Goal: Task Accomplishment & Management: Manage account settings

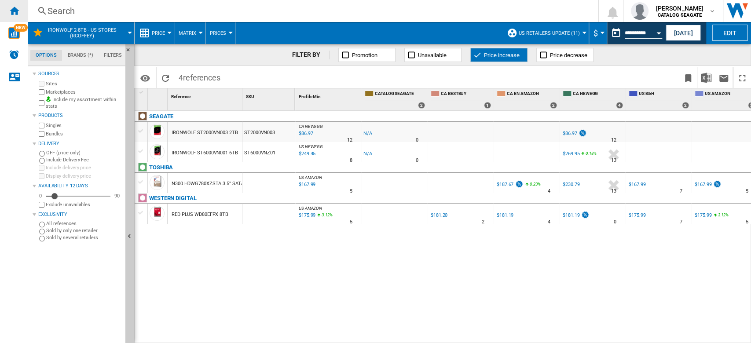
click at [14, 12] on ng-md-icon "Home" at bounding box center [14, 10] width 11 height 11
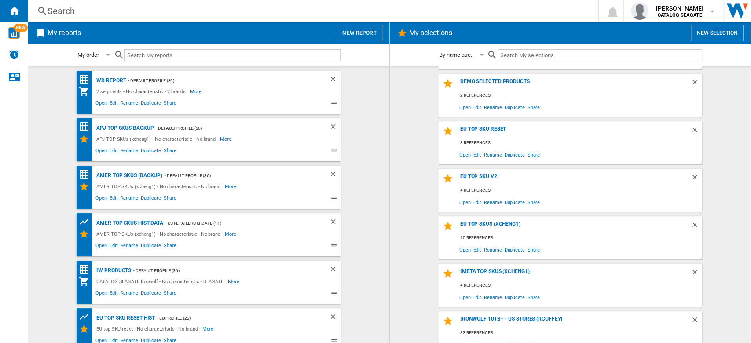
scroll to position [388, 0]
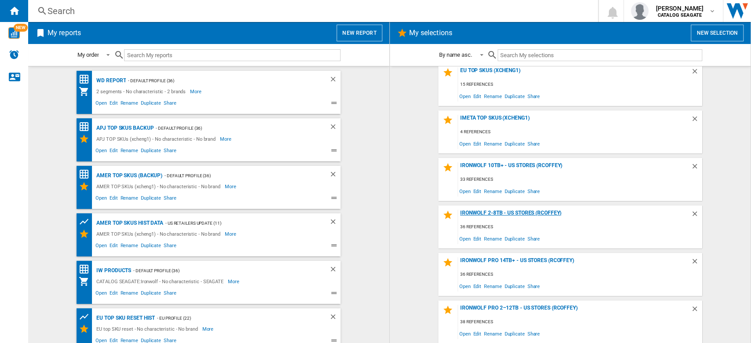
click at [524, 214] on div "IronWolf 2-8TB - US Stores (rcoffey)" at bounding box center [574, 216] width 233 height 12
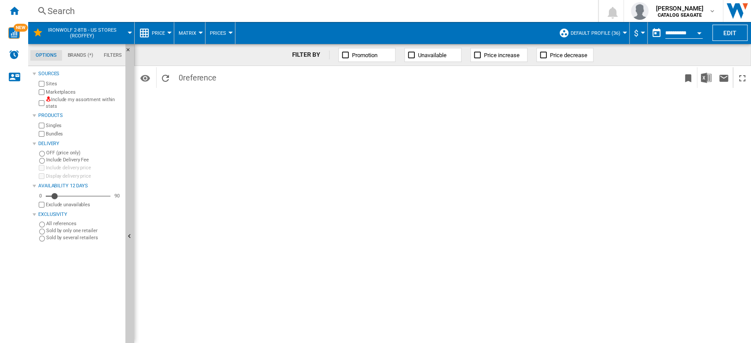
click at [609, 37] on button "Default profile (36)" at bounding box center [597, 33] width 54 height 22
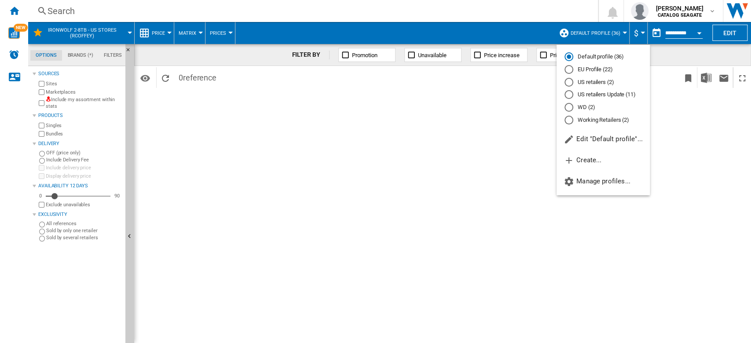
click at [609, 37] on md-backdrop at bounding box center [375, 171] width 751 height 343
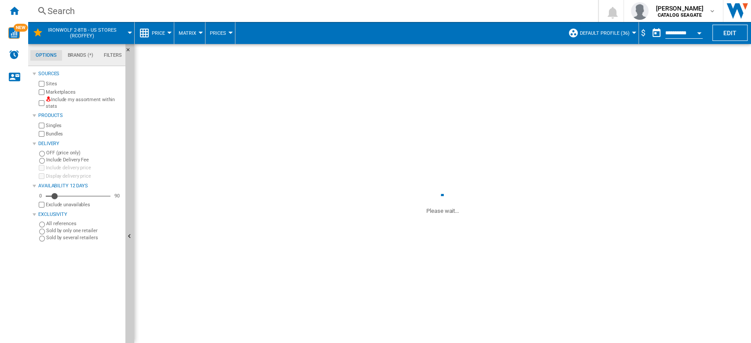
click at [619, 29] on button "Default profile (36)" at bounding box center [607, 33] width 54 height 22
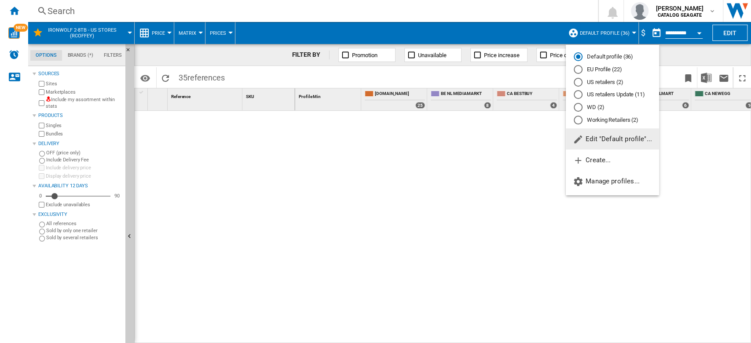
click at [490, 15] on md-backdrop at bounding box center [375, 171] width 751 height 343
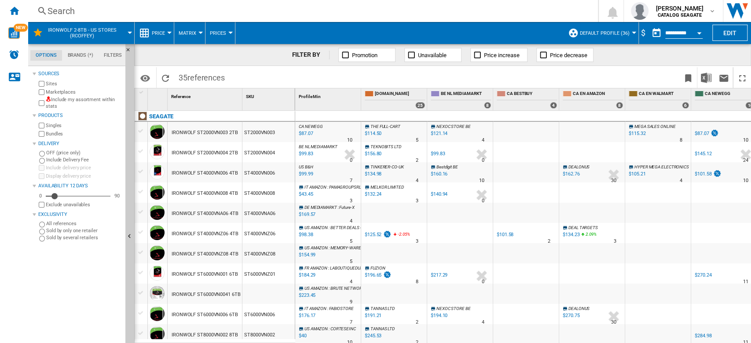
click at [125, 32] on button "IronWolf 2-8TB - US Stores (rcoffey)" at bounding box center [87, 33] width 80 height 22
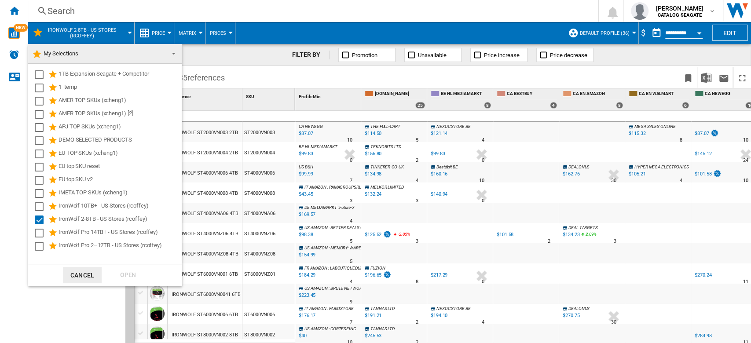
click at [125, 32] on md-backdrop at bounding box center [375, 171] width 751 height 343
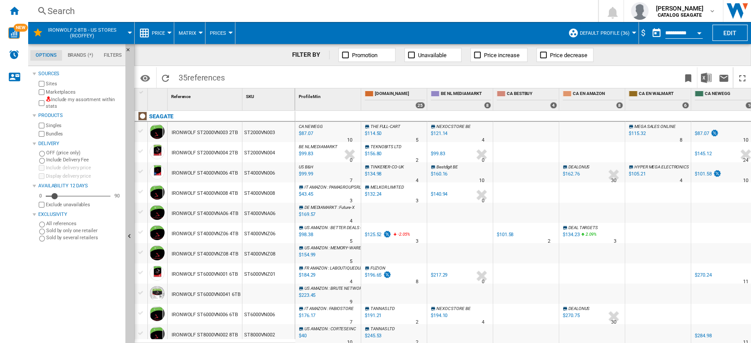
click at [622, 36] on button "Default profile (36)" at bounding box center [607, 33] width 54 height 22
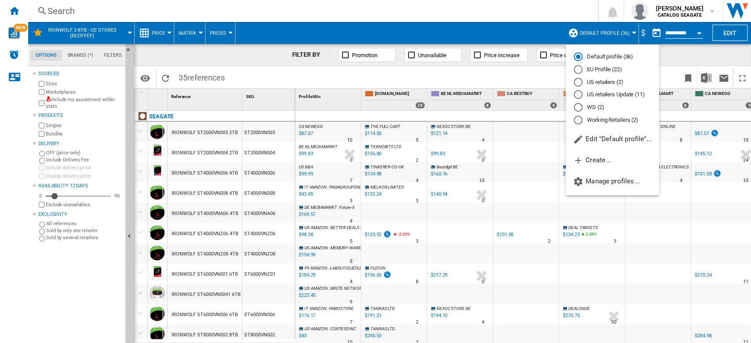
click at [612, 68] on md-radio-button "EU Profile (22)" at bounding box center [612, 70] width 77 height 8
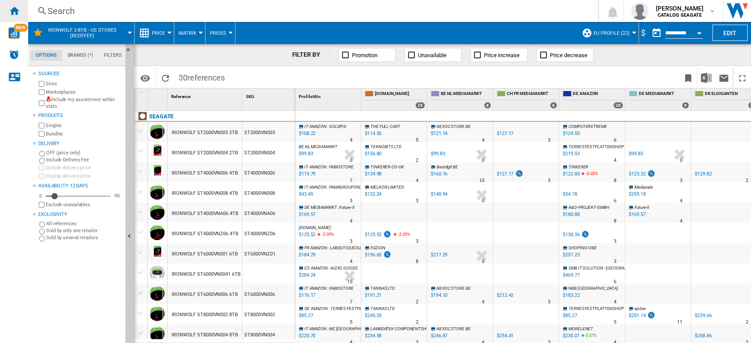
click at [18, 12] on ng-md-icon "Home" at bounding box center [14, 10] width 11 height 11
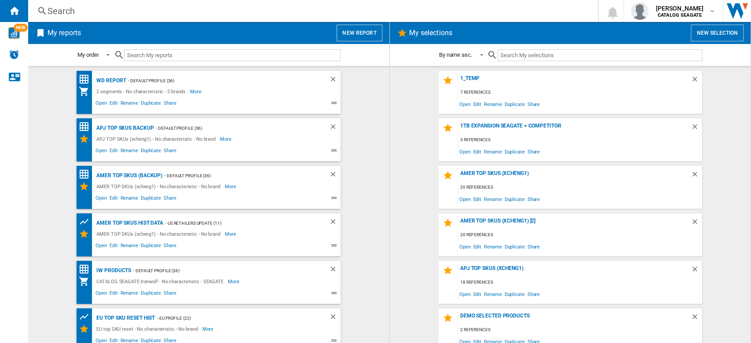
scroll to position [55, 0]
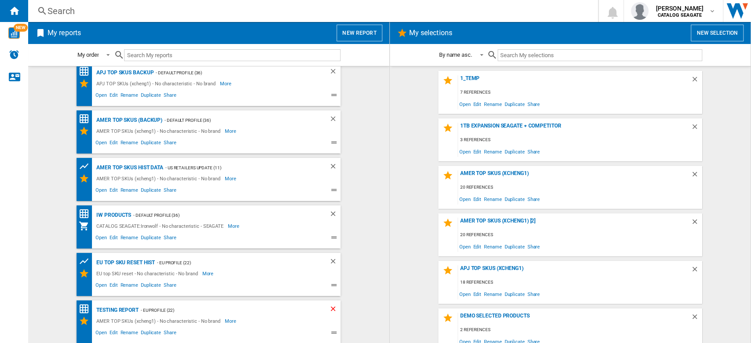
click at [331, 309] on ng-md-icon "Delete" at bounding box center [334, 310] width 11 height 11
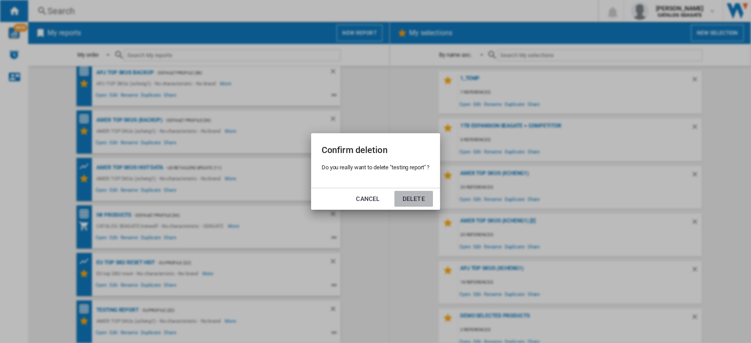
click at [424, 200] on button "Delete" at bounding box center [413, 199] width 39 height 16
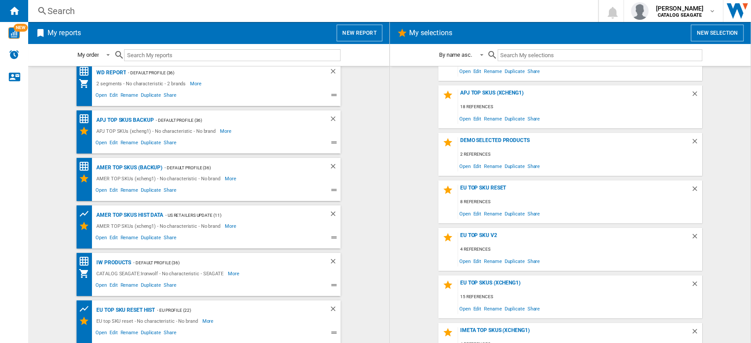
scroll to position [293, 0]
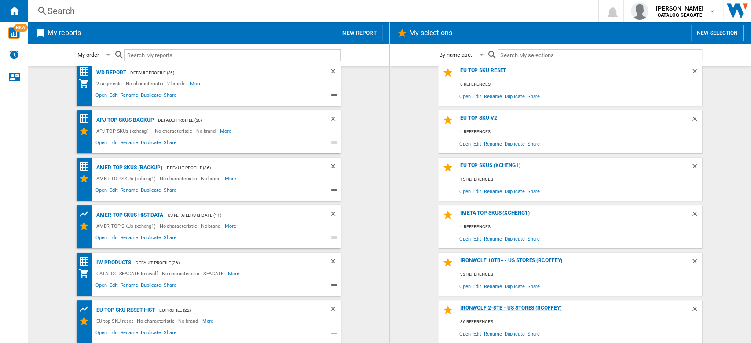
click at [527, 308] on div "IronWolf 2-8TB - US Stores (rcoffey)" at bounding box center [574, 311] width 233 height 12
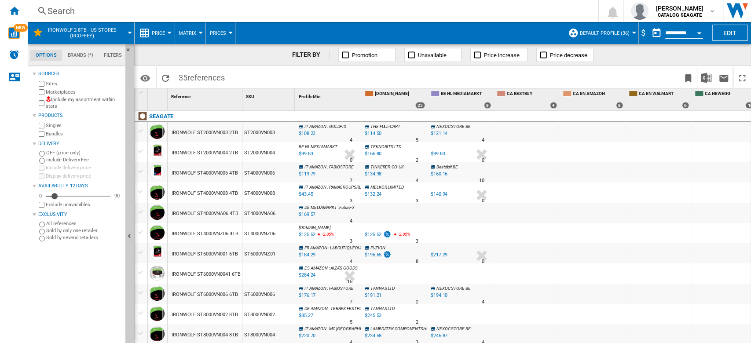
click at [624, 32] on span "Default profile (36)" at bounding box center [605, 33] width 50 height 6
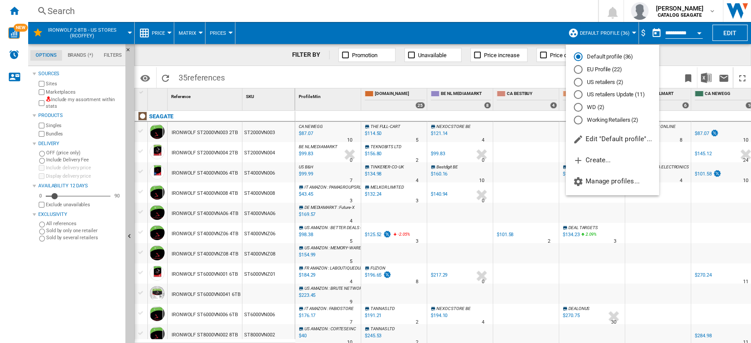
click at [624, 96] on md-radio-button "US retailers Update (11)" at bounding box center [612, 95] width 77 height 8
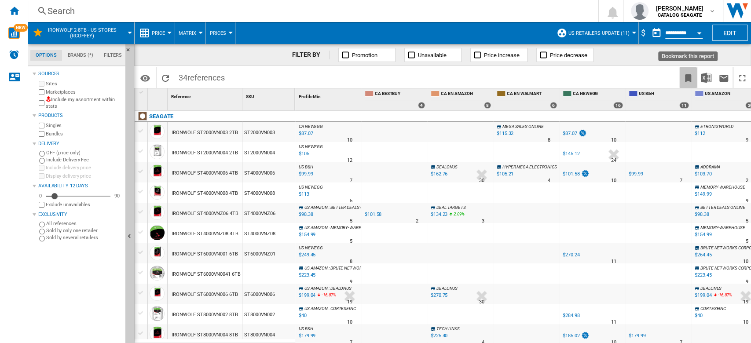
click at [689, 77] on ng-md-icon "Bookmark this report" at bounding box center [688, 78] width 11 height 11
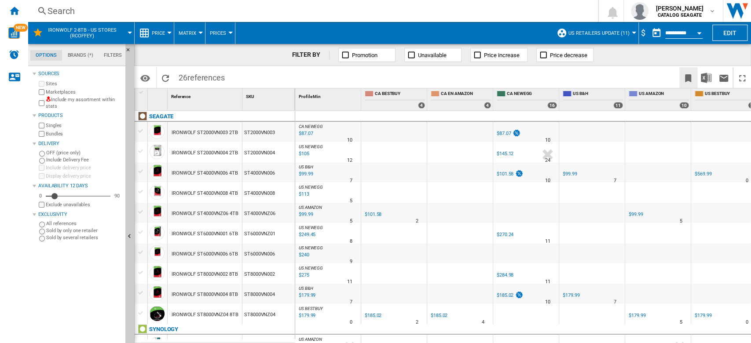
click at [686, 73] on ng-md-icon "Bookmark this report" at bounding box center [688, 78] width 11 height 11
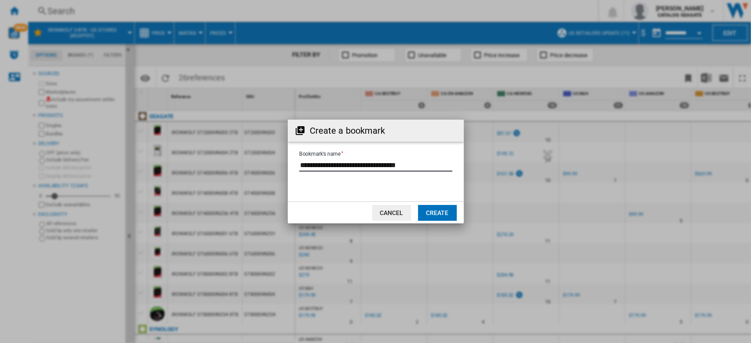
click at [412, 164] on input "Bookmark's name" at bounding box center [375, 164] width 153 height 13
drag, startPoint x: 425, startPoint y: 165, endPoint x: 221, endPoint y: 159, distance: 203.7
click at [221, 159] on div "Create a bookmark Bookmark's name Cancel Create" at bounding box center [375, 171] width 751 height 343
type input "**********"
click at [443, 208] on button "Create" at bounding box center [437, 213] width 39 height 16
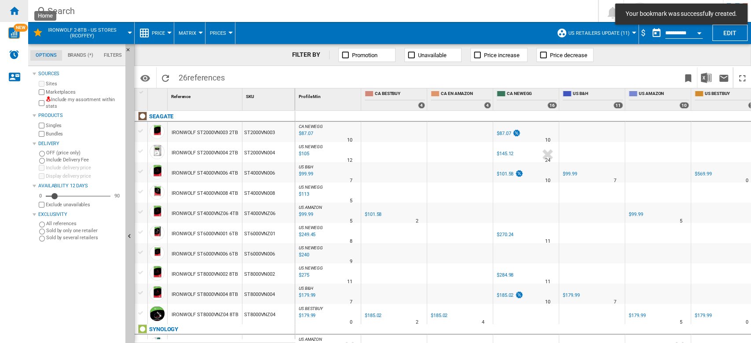
click at [13, 15] on ng-md-icon "Home" at bounding box center [14, 10] width 11 height 11
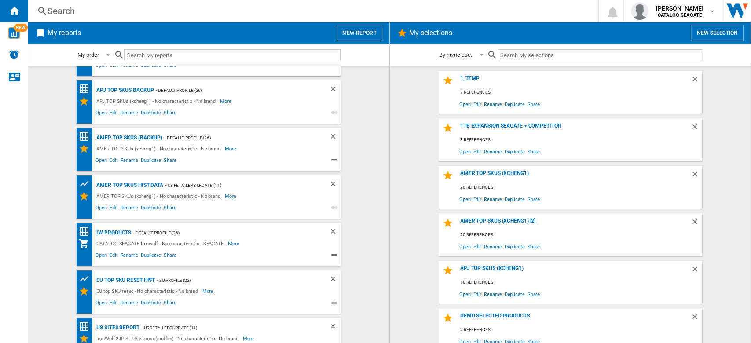
scroll to position [55, 0]
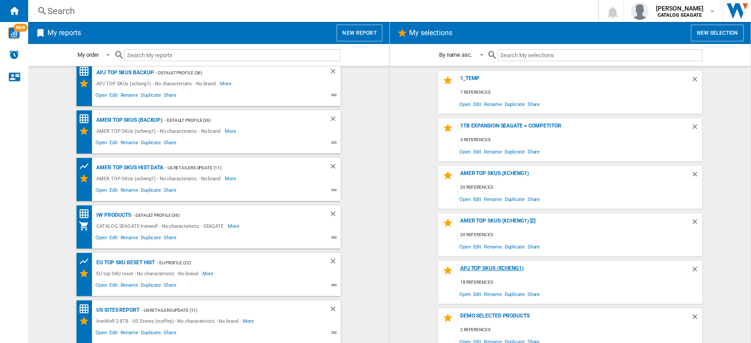
click at [493, 269] on div "APJ TOP SKUs (xcheng1)" at bounding box center [574, 271] width 233 height 12
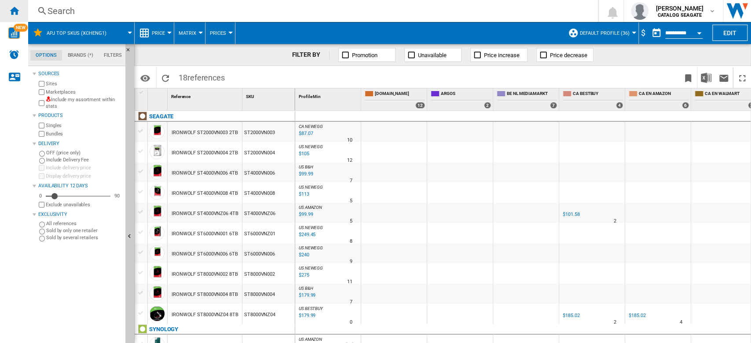
click at [18, 10] on ng-md-icon "Home" at bounding box center [14, 10] width 11 height 11
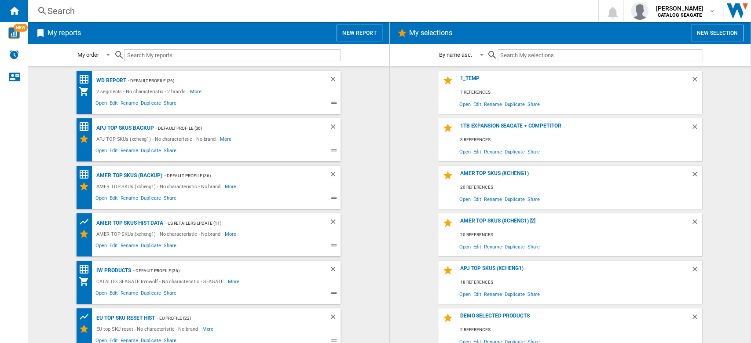
scroll to position [55, 0]
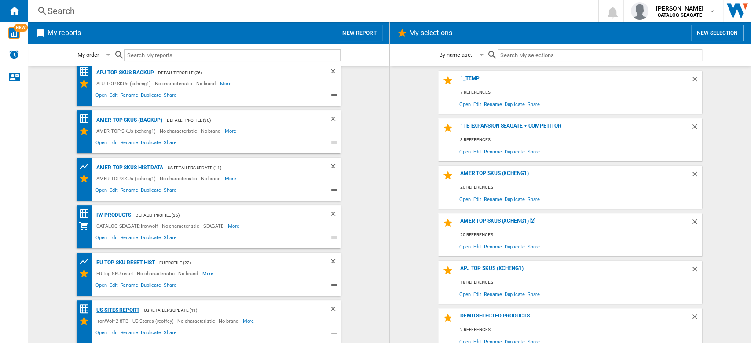
click at [126, 309] on div "US Sites Report" at bounding box center [116, 310] width 45 height 11
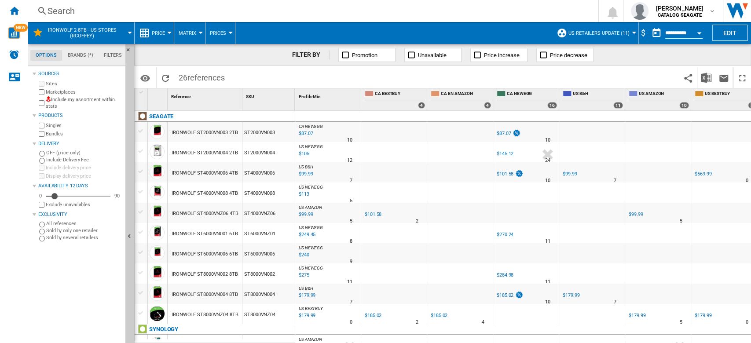
click at [122, 32] on button "IronWolf 2-8TB - US Stores (rcoffey)" at bounding box center [87, 33] width 80 height 22
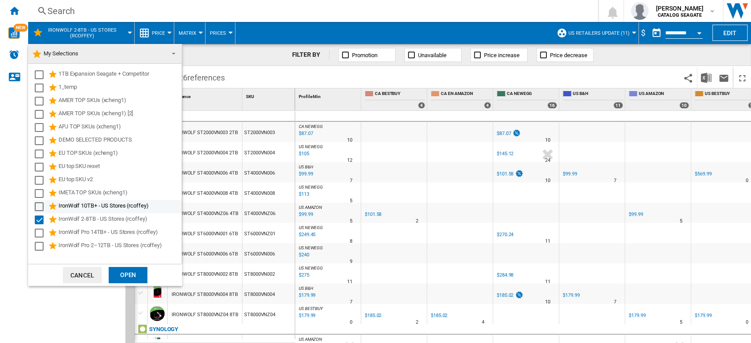
click at [45, 208] on md-checkbox "Select" at bounding box center [41, 206] width 13 height 11
click at [42, 216] on div "Select" at bounding box center [39, 220] width 9 height 9
drag, startPoint x: 129, startPoint y: 277, endPoint x: 303, endPoint y: 215, distance: 184.9
click at [130, 277] on div "Open" at bounding box center [128, 275] width 39 height 16
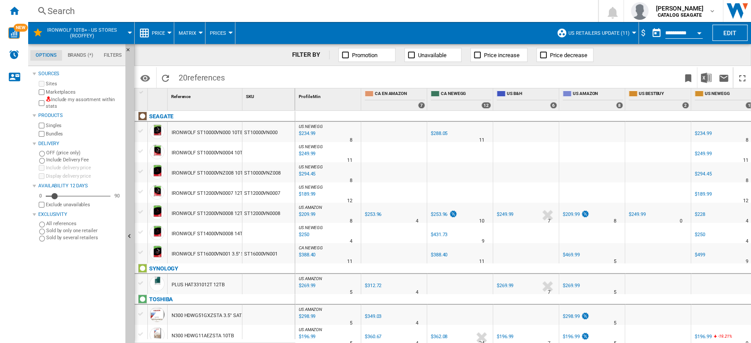
click at [121, 36] on button "IronWolf 10TB+ - US Stores (rcoffey)" at bounding box center [87, 33] width 80 height 22
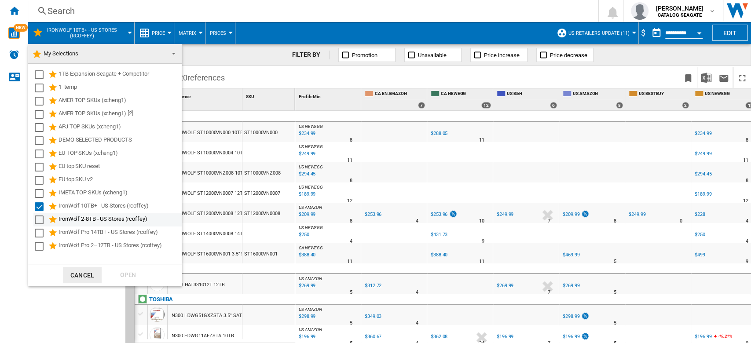
click at [35, 217] on div "Select" at bounding box center [39, 220] width 9 height 9
drag, startPoint x: 120, startPoint y: 274, endPoint x: 210, endPoint y: 218, distance: 106.3
click at [119, 274] on div "Open" at bounding box center [128, 275] width 39 height 16
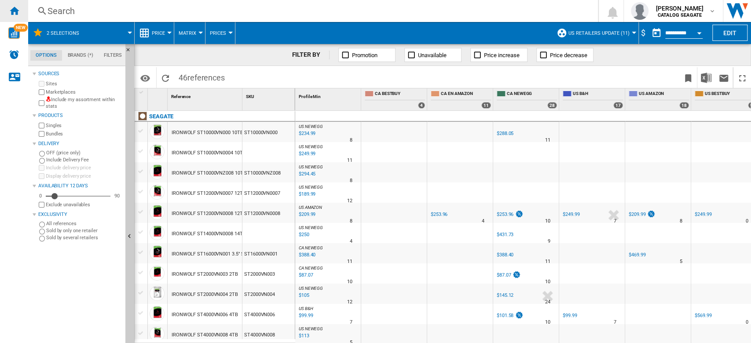
click at [14, 11] on ng-md-icon "Home" at bounding box center [14, 10] width 11 height 11
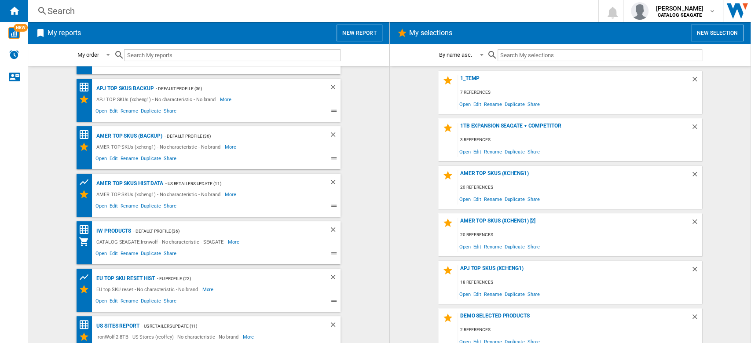
scroll to position [55, 0]
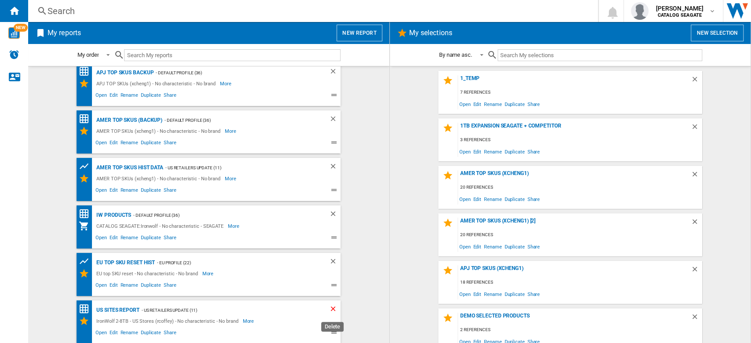
click at [332, 310] on ng-md-icon "Delete" at bounding box center [334, 310] width 11 height 11
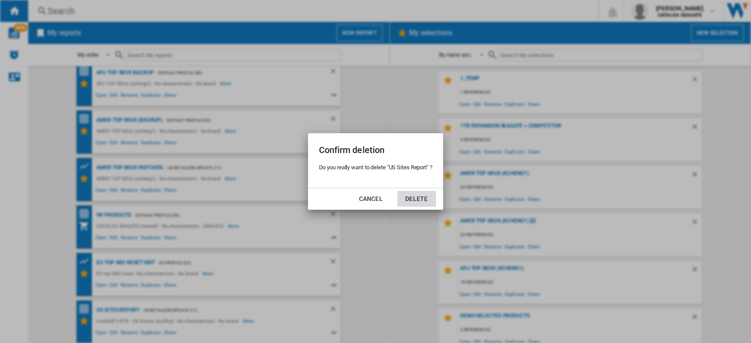
click at [415, 196] on button "Delete" at bounding box center [416, 199] width 39 height 16
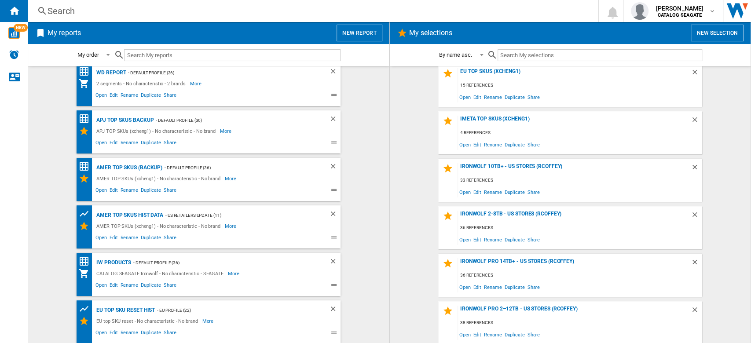
scroll to position [388, 0]
click at [545, 260] on div "IronWolf Pro 14TB+ - US Stores (rcoffey)" at bounding box center [574, 263] width 233 height 12
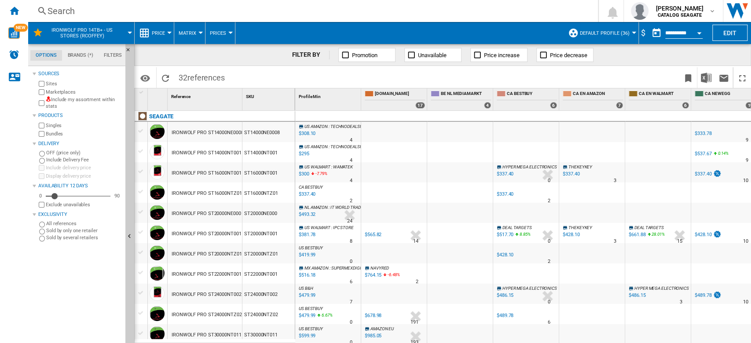
click at [625, 34] on span "Default profile (36)" at bounding box center [605, 33] width 50 height 6
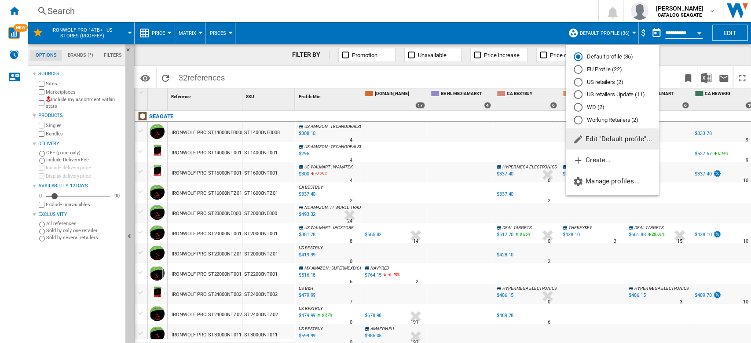
click at [626, 95] on md-radio-button "US retailers Update (11)" at bounding box center [612, 95] width 77 height 8
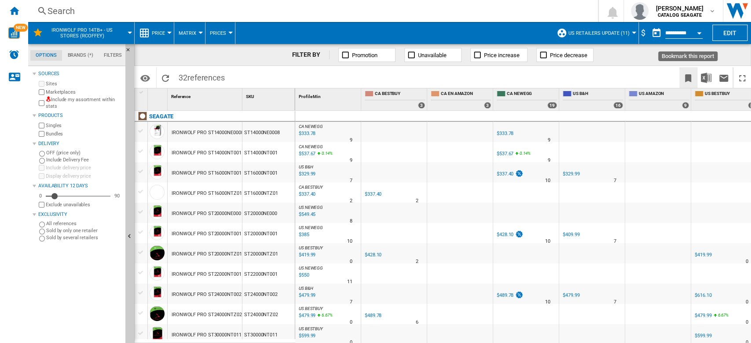
click at [687, 77] on ng-md-icon "Bookmark this report" at bounding box center [688, 78] width 11 height 11
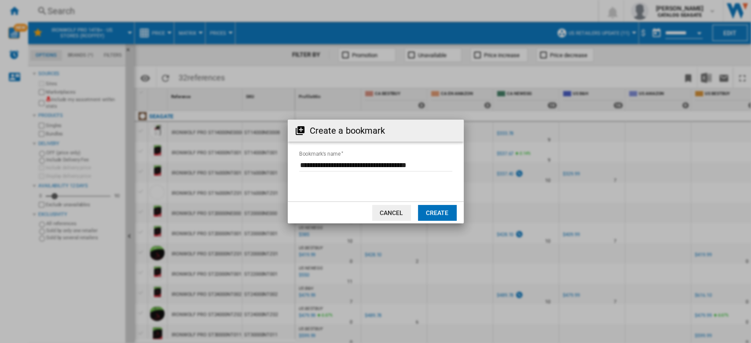
click at [409, 168] on input "Bookmark's name" at bounding box center [375, 164] width 153 height 13
drag, startPoint x: 433, startPoint y: 167, endPoint x: 254, endPoint y: 163, distance: 179.0
click at [254, 163] on div "Create a bookmark Bookmark's name Cancel Create" at bounding box center [375, 171] width 751 height 343
type input "**********"
click at [447, 213] on button "Create" at bounding box center [437, 213] width 39 height 16
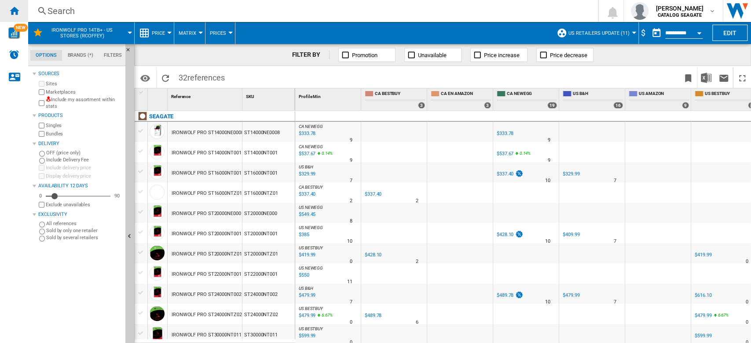
click at [18, 11] on ng-md-icon "Home" at bounding box center [14, 10] width 11 height 11
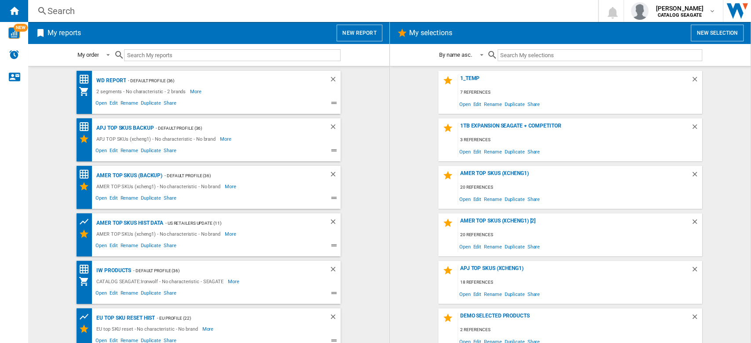
scroll to position [55, 0]
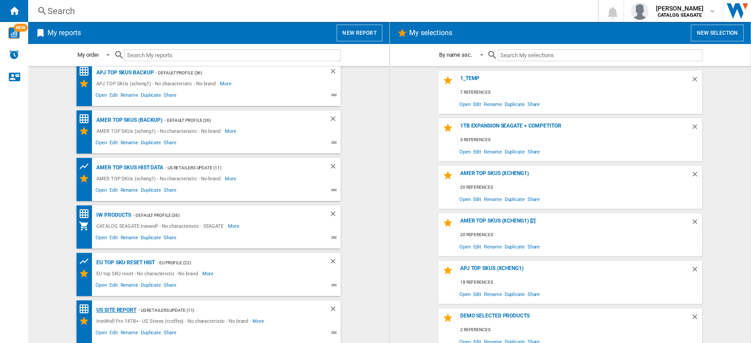
click at [119, 311] on div "US Site Report" at bounding box center [115, 310] width 42 height 11
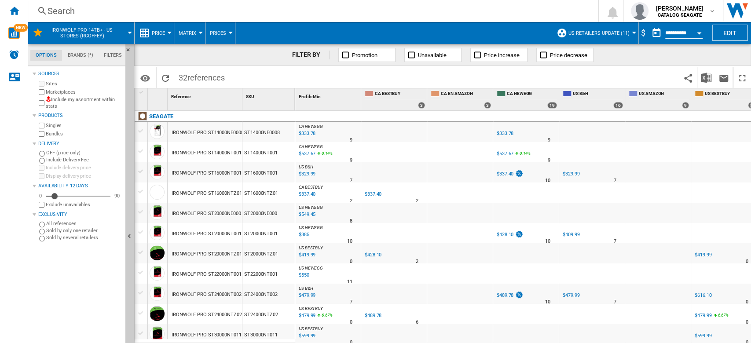
click at [128, 30] on div "IronWolf Pro 14TB+ - US Stores (rcoffey)" at bounding box center [81, 33] width 97 height 22
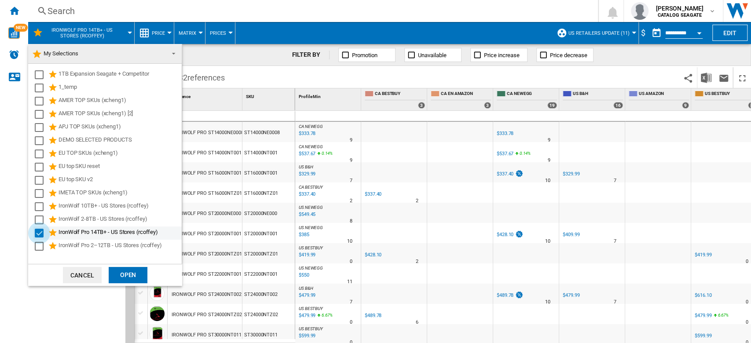
click at [41, 233] on div "Select" at bounding box center [39, 233] width 9 height 9
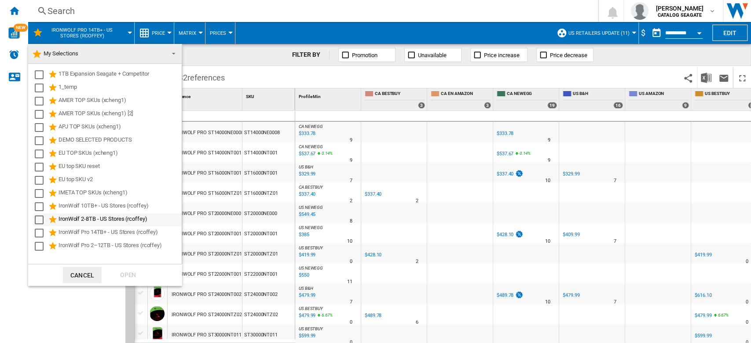
click at [42, 220] on div "Select" at bounding box center [39, 220] width 9 height 9
click at [129, 273] on div "Open" at bounding box center [128, 275] width 39 height 16
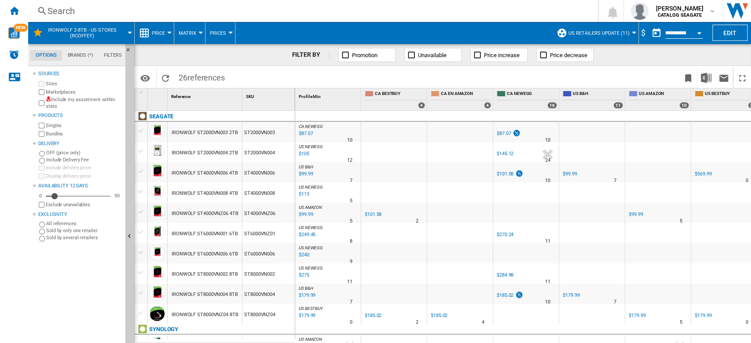
click at [127, 33] on div "IronWolf 2-8TB - US Stores (rcoffey)" at bounding box center [81, 33] width 97 height 22
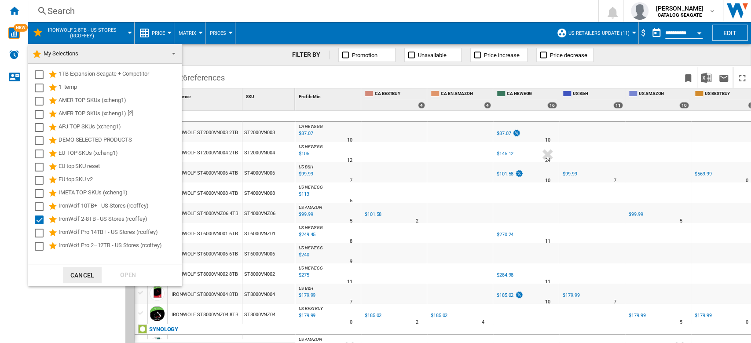
click at [33, 229] on li "IronWolf Pro 14TB+ - US Stores (rcoffey)" at bounding box center [107, 232] width 149 height 13
click at [38, 233] on div "Select" at bounding box center [39, 233] width 9 height 9
click at [130, 276] on div "Open" at bounding box center [128, 275] width 39 height 16
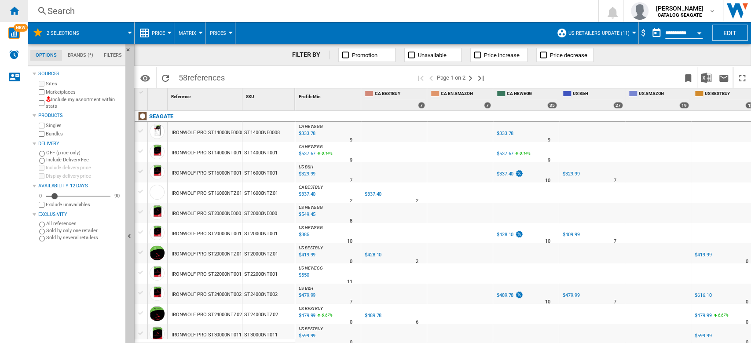
click at [15, 7] on ng-md-icon "Home" at bounding box center [14, 10] width 11 height 11
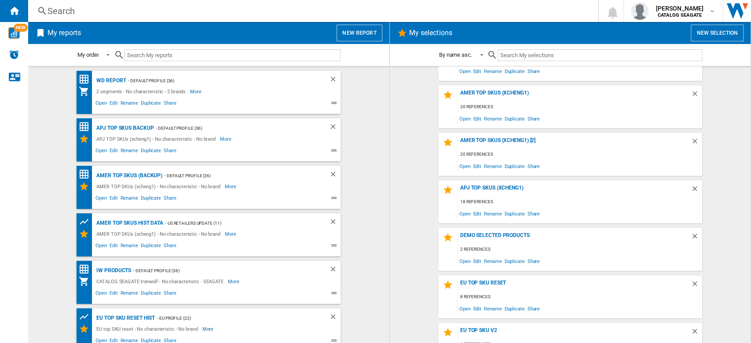
scroll to position [234, 0]
